Goal: Task Accomplishment & Management: Complete application form

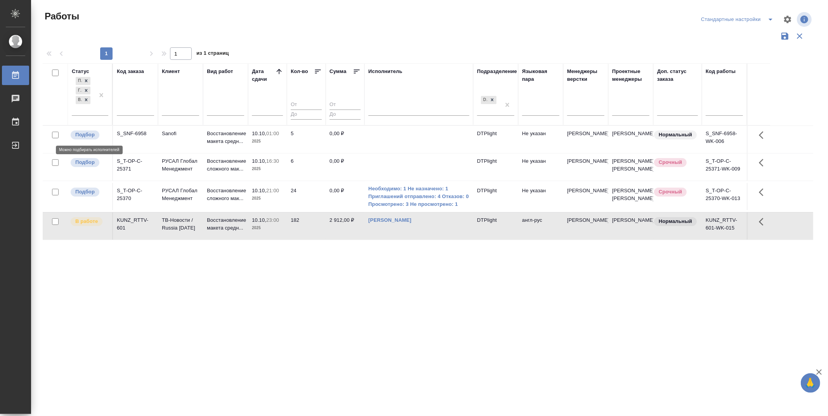
click at [92, 135] on p "Подбор" at bounding box center [84, 135] width 19 height 8
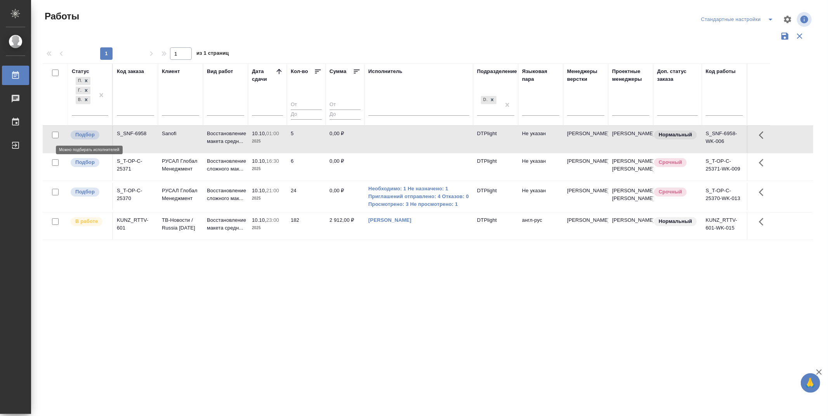
click at [92, 135] on p "Подбор" at bounding box center [84, 135] width 19 height 8
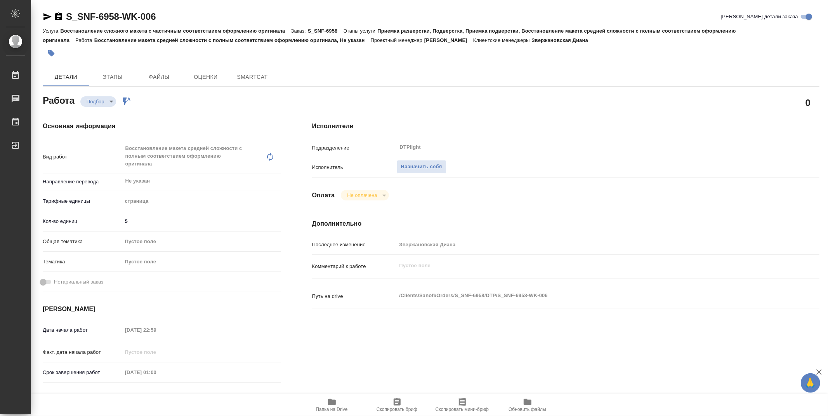
type textarea "x"
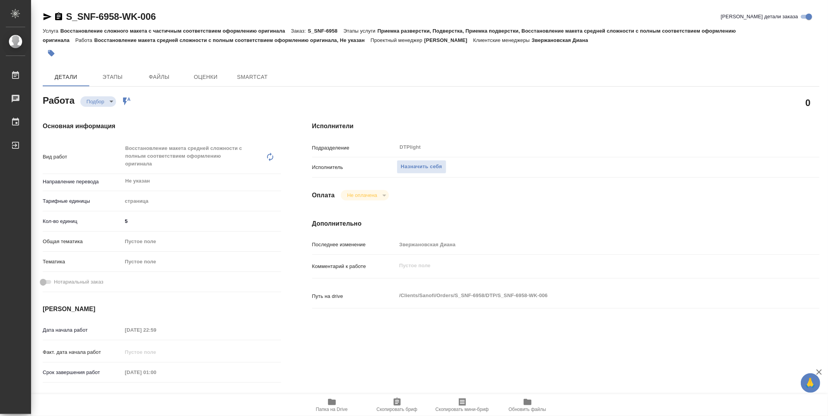
type textarea "x"
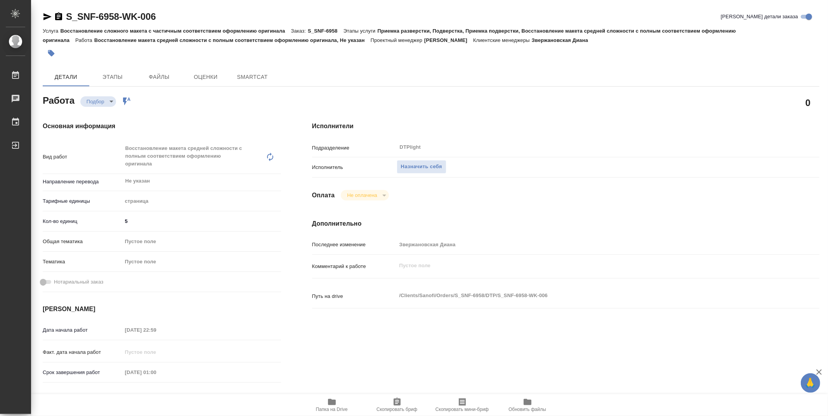
type textarea "x"
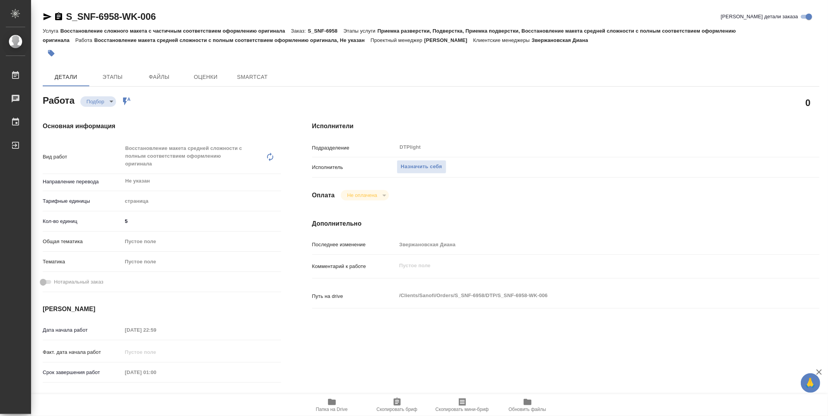
click at [377, 51] on div at bounding box center [302, 53] width 518 height 17
type textarea "x"
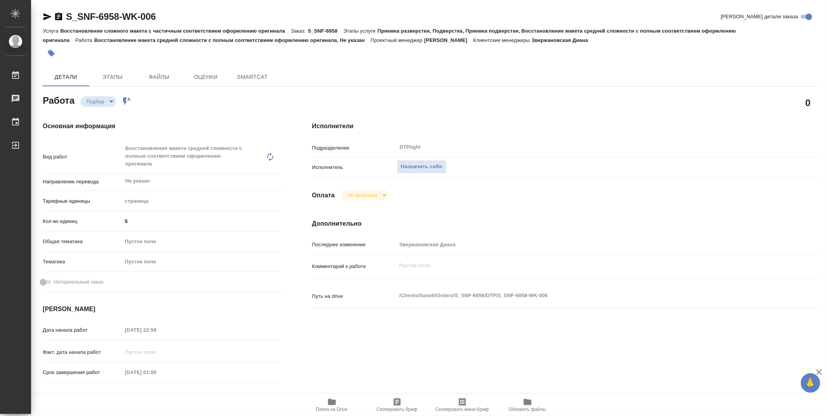
type textarea "x"
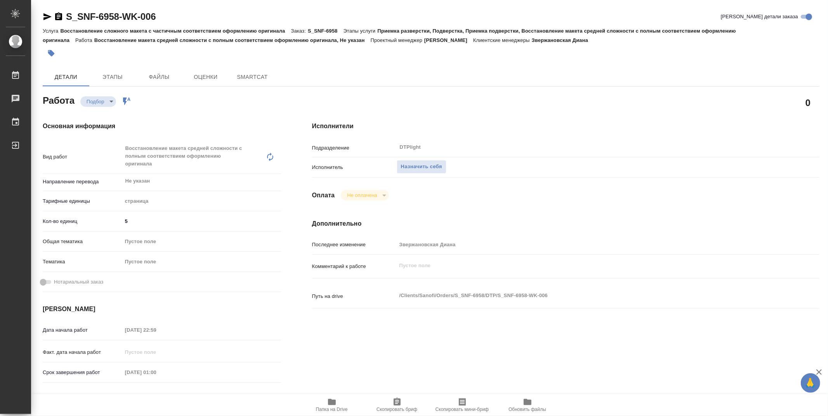
type textarea "x"
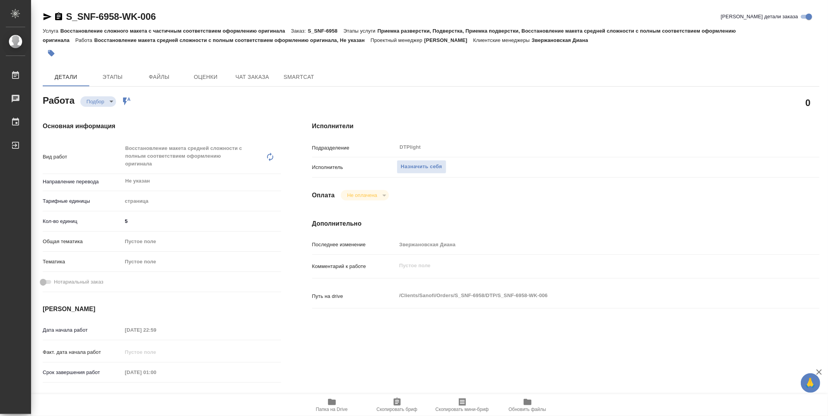
type textarea "x"
click at [331, 401] on icon "button" at bounding box center [332, 401] width 8 height 6
type textarea "x"
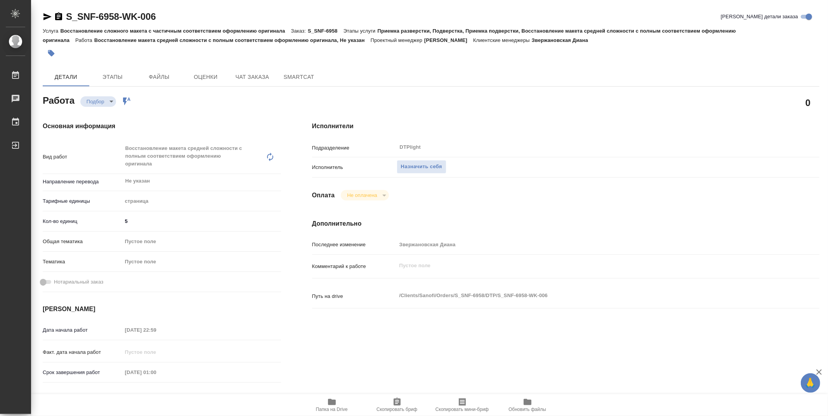
type textarea "x"
click at [431, 167] on span "Назначить себя" at bounding box center [421, 166] width 41 height 9
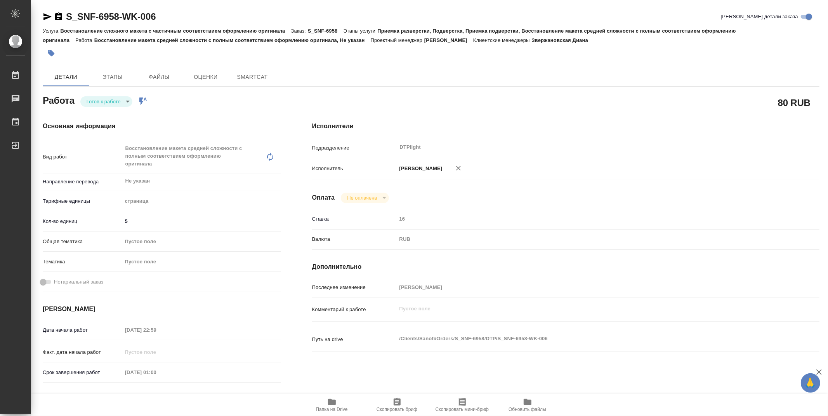
type textarea "x"
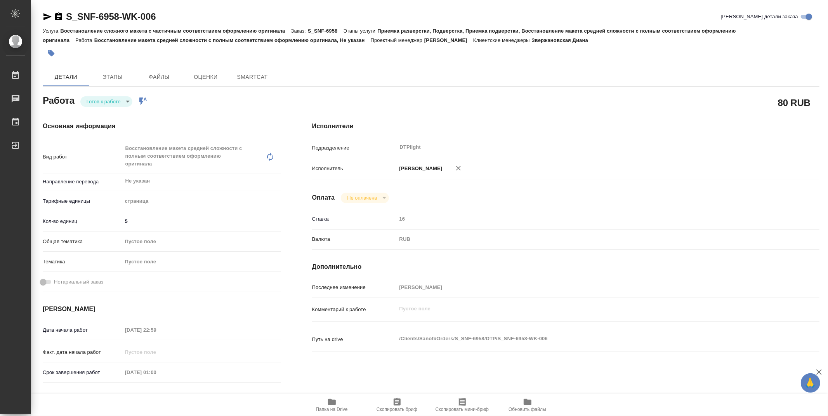
type textarea "x"
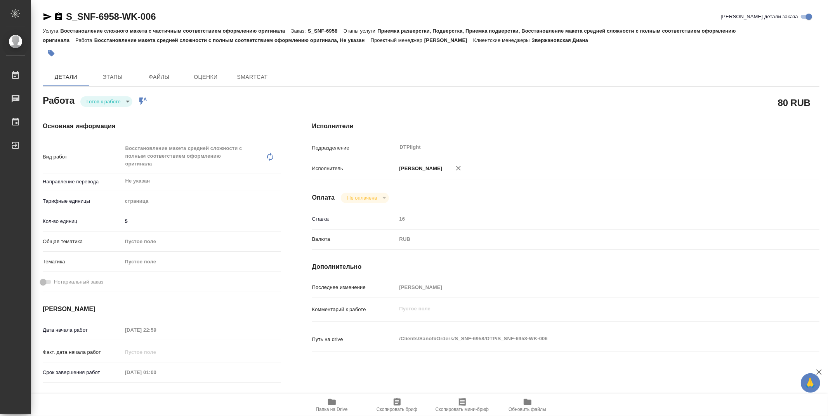
type textarea "x"
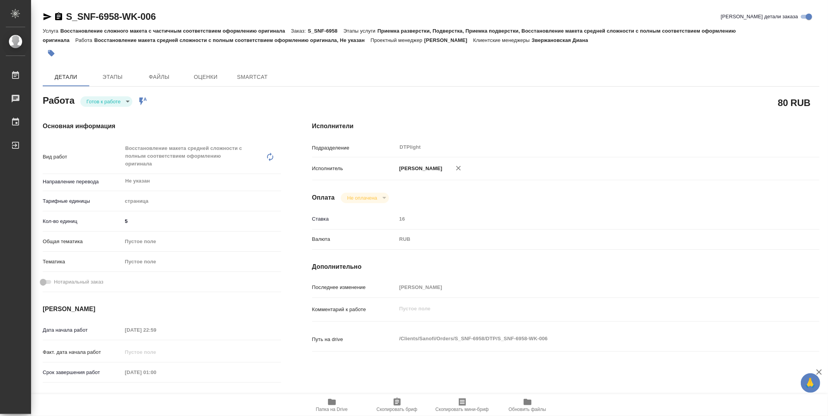
type textarea "x"
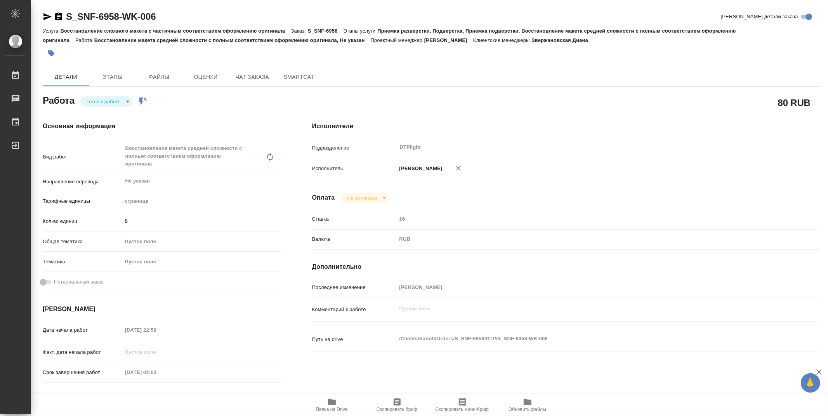
type textarea "x"
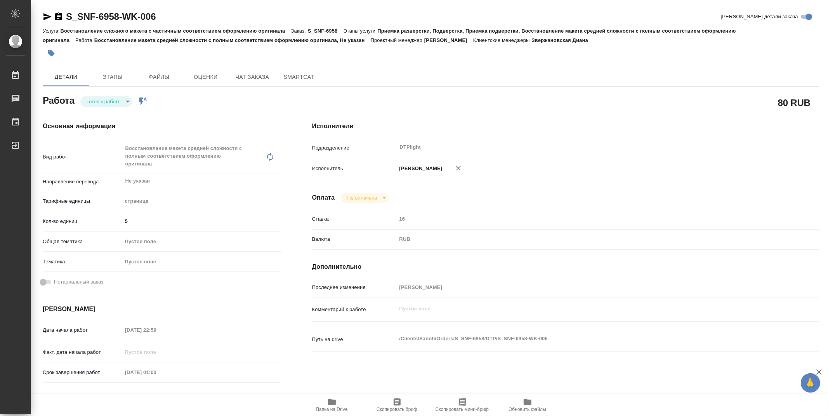
click at [119, 99] on body "🙏 .cls-1 fill:#fff; AWATERA Zubakova Viktoriya Работы Чаты График Выйти S_SNF-6…" at bounding box center [414, 208] width 828 height 416
click at [108, 100] on button "В работе" at bounding box center [100, 101] width 26 height 9
type textarea "x"
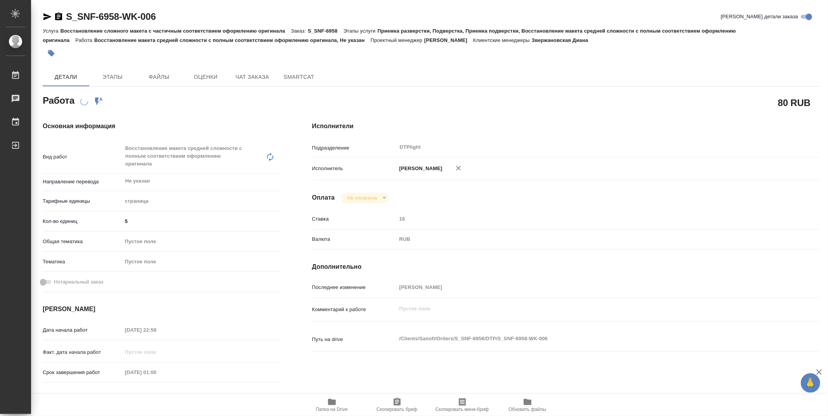
type textarea "x"
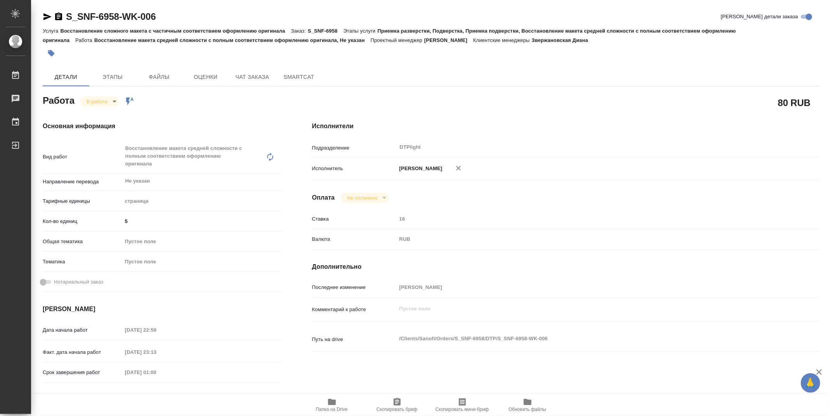
type textarea "x"
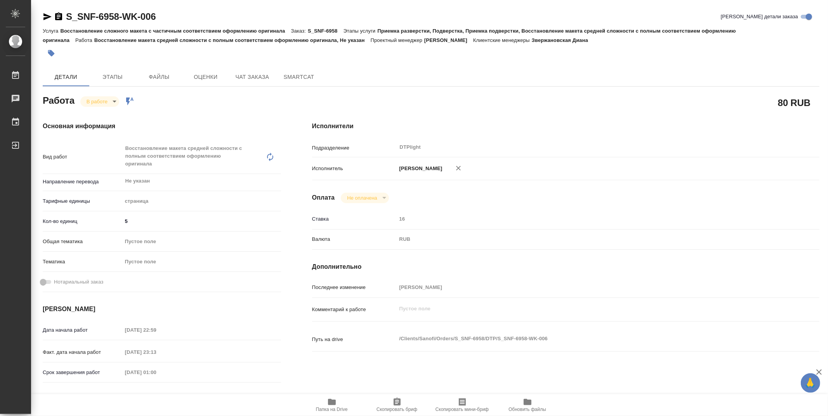
type textarea "x"
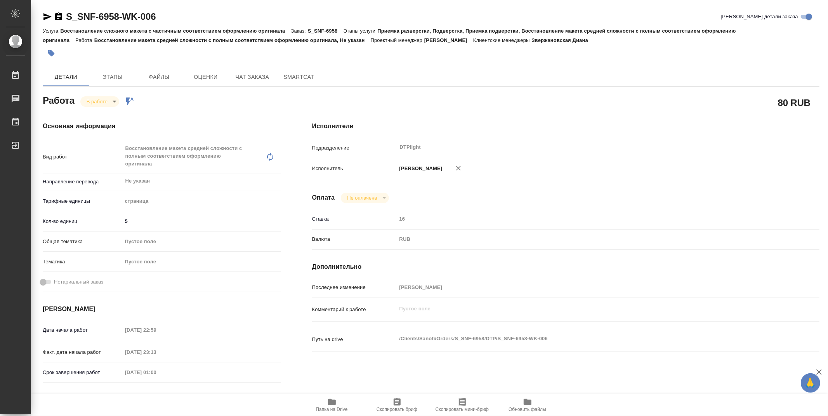
type textarea "x"
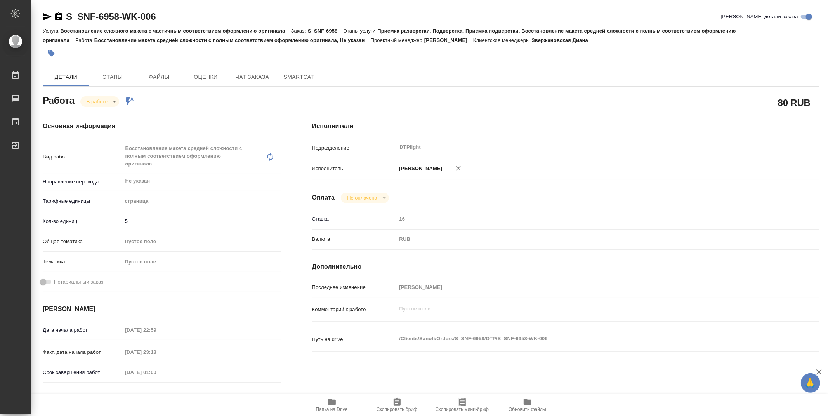
type textarea "x"
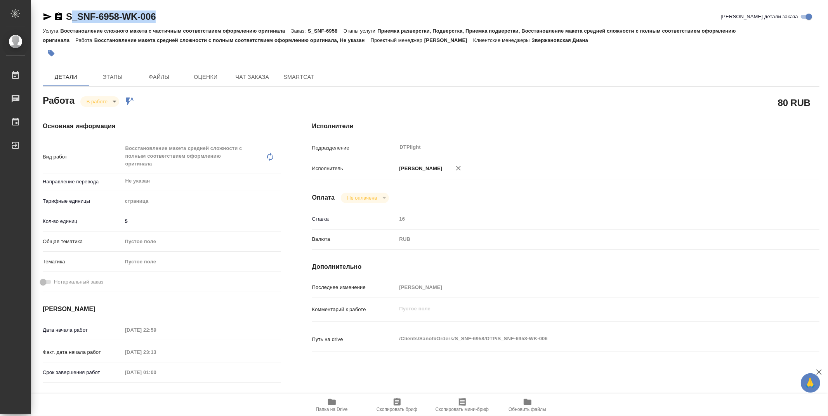
type textarea "x"
drag, startPoint x: 164, startPoint y: 19, endPoint x: 63, endPoint y: 16, distance: 101.3
click at [63, 16] on div "S_SNF-6958-WK-006 [PERSON_NAME] детали заказа" at bounding box center [431, 16] width 776 height 12
copy link "S_SNF-6958-WK-006"
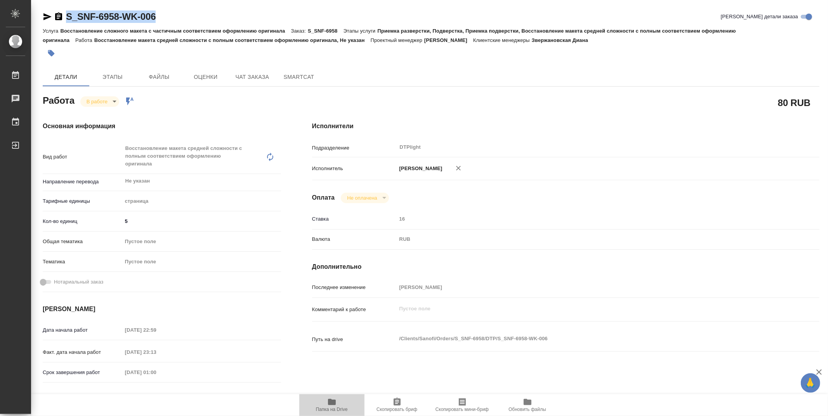
click at [336, 402] on span "Папка на Drive" at bounding box center [332, 404] width 56 height 15
type textarea "x"
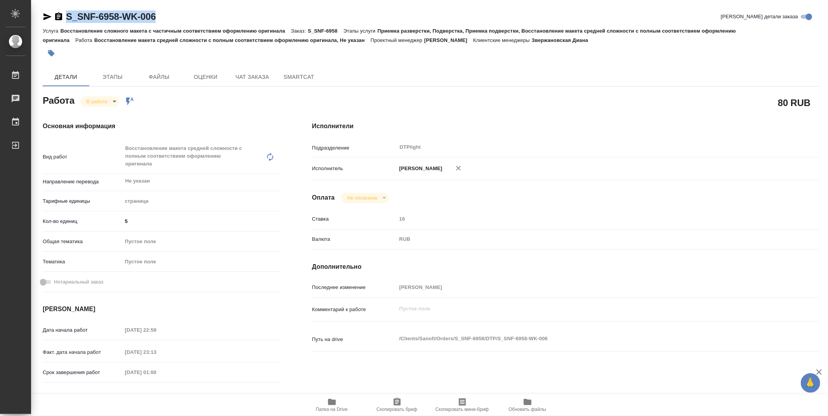
type textarea "x"
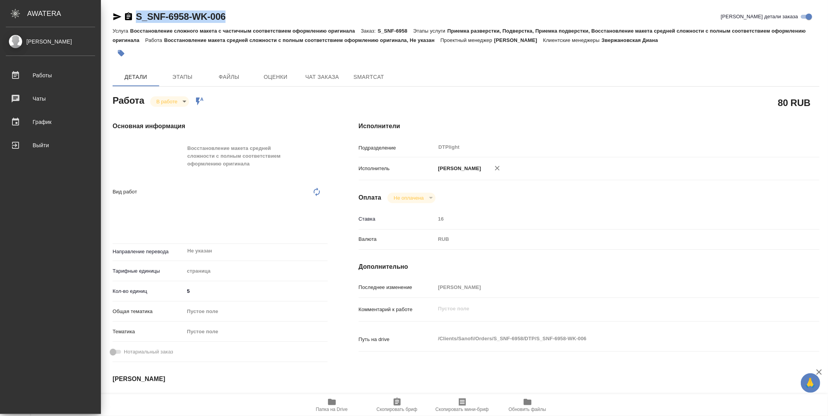
type textarea "x"
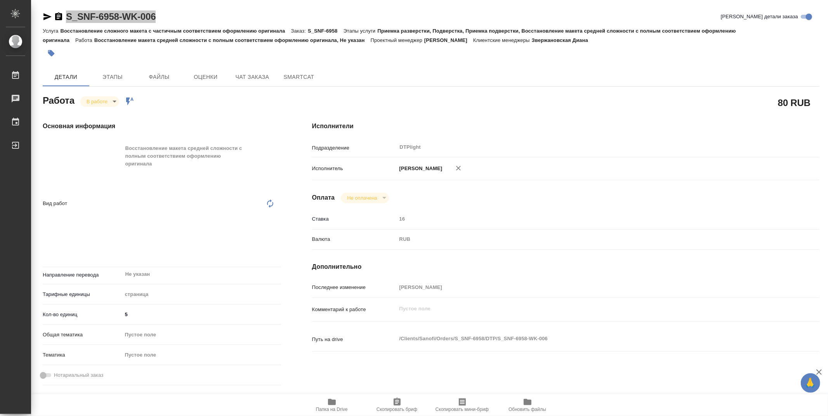
type textarea "x"
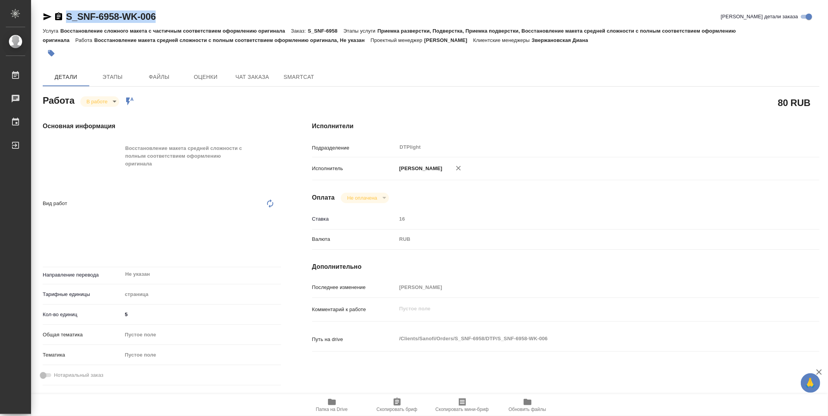
type textarea "x"
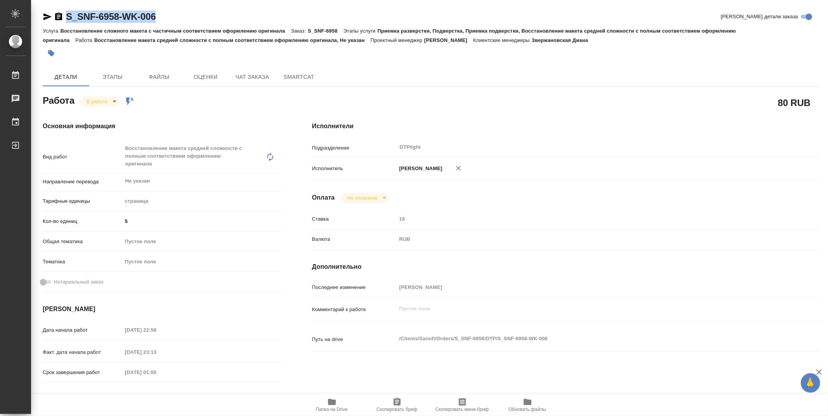
type textarea "x"
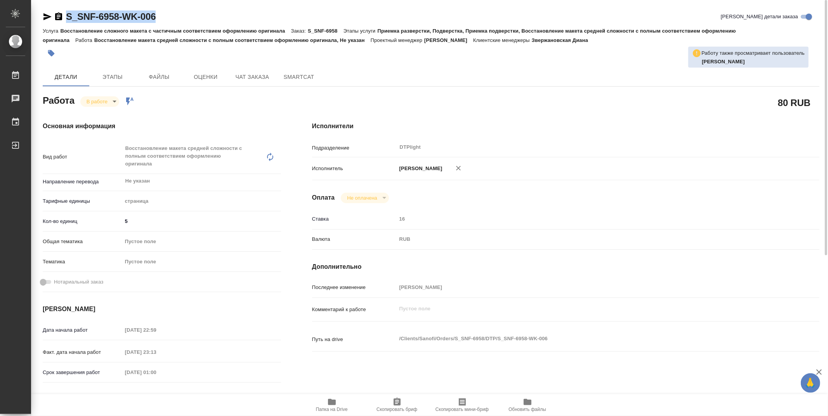
click at [113, 103] on body "🙏 .cls-1 fill:#fff; AWATERA Zubakova Viktoriya Работы 0 Чаты График Выйти S_SNF…" at bounding box center [414, 208] width 828 height 416
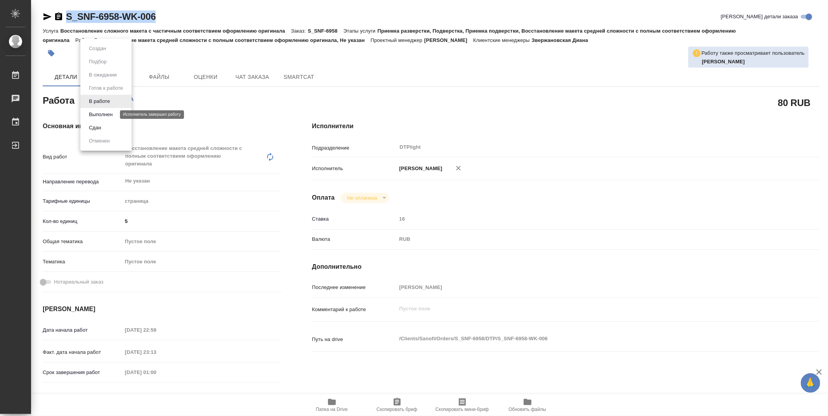
click at [108, 113] on button "Выполнен" at bounding box center [101, 114] width 28 height 9
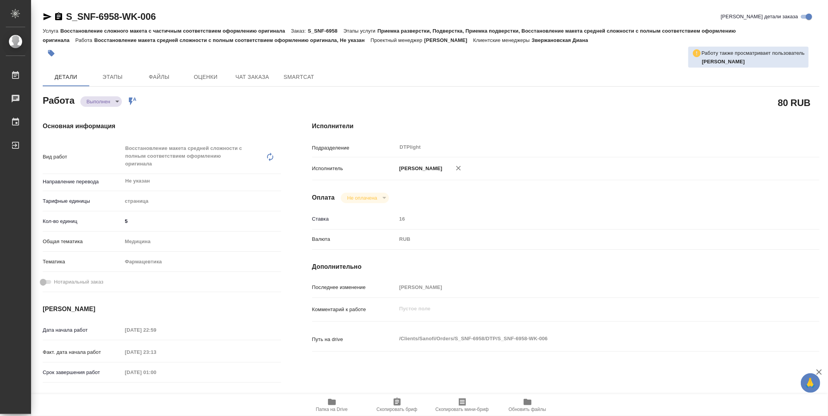
type textarea "x"
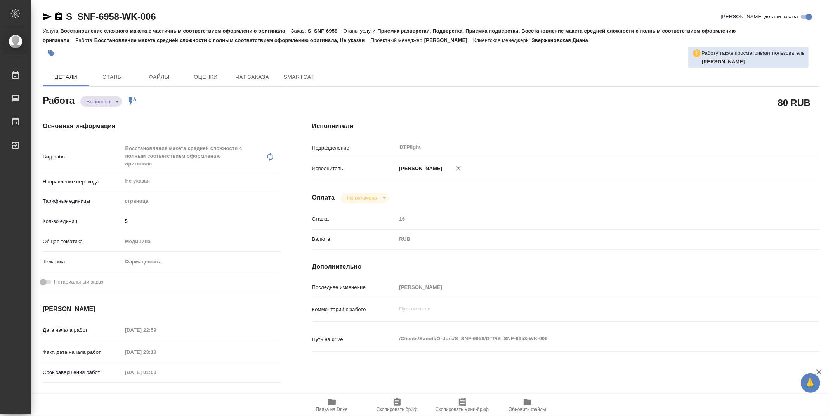
type textarea "x"
